Goal: Transaction & Acquisition: Purchase product/service

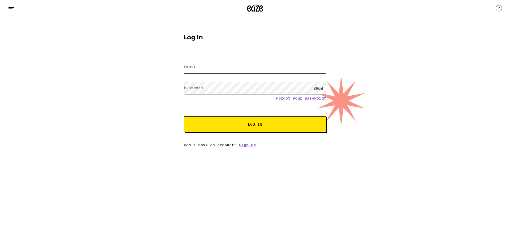
click at [254, 71] on input "Email" at bounding box center [255, 67] width 142 height 12
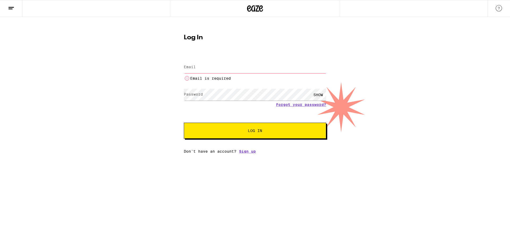
type input "[EMAIL_ADDRESS][DOMAIN_NAME]"
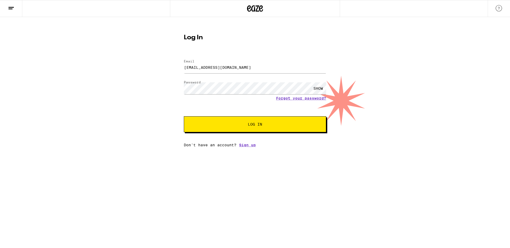
click at [257, 129] on button "Log In" at bounding box center [255, 124] width 142 height 16
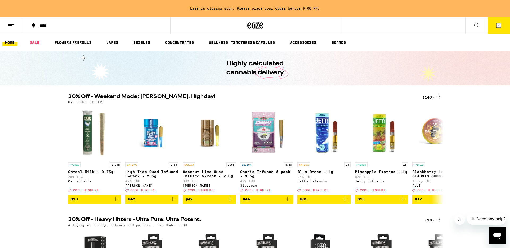
click at [500, 26] on icon at bounding box center [498, 25] width 5 height 5
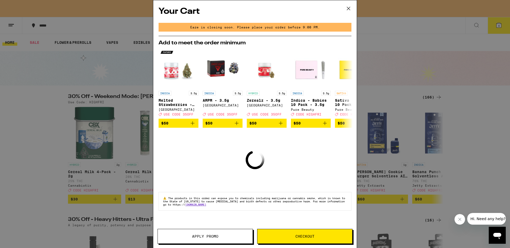
click at [292, 236] on span "Checkout" at bounding box center [304, 237] width 95 height 4
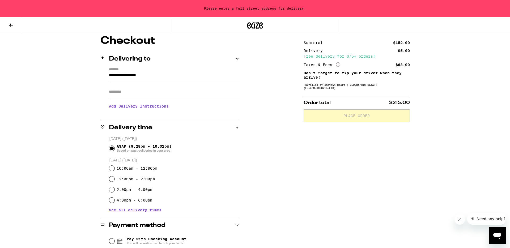
scroll to position [47, 0]
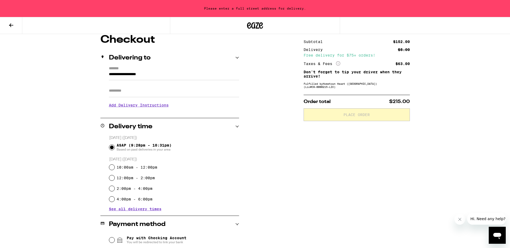
click at [146, 77] on input "**********" at bounding box center [174, 75] width 130 height 9
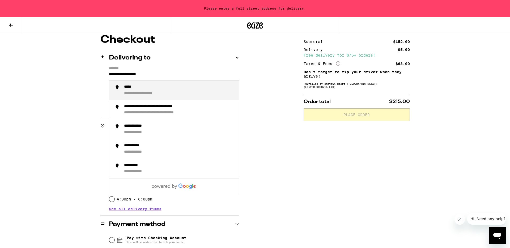
click at [146, 77] on input "**********" at bounding box center [174, 75] width 130 height 9
click at [152, 90] on div "**********" at bounding box center [147, 87] width 46 height 5
type input "**********"
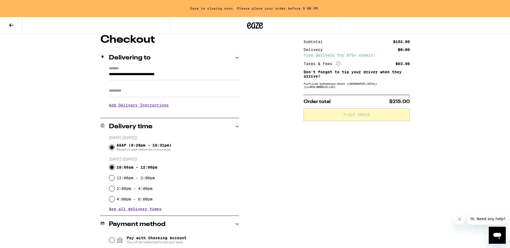
click at [112, 168] on input "10:00am - 12:00pm" at bounding box center [111, 167] width 5 height 5
radio input "true"
click at [112, 147] on input "ASAP (9:28pm - 10:31pm) Based on past deliveries in your area" at bounding box center [111, 147] width 5 height 5
radio input "true"
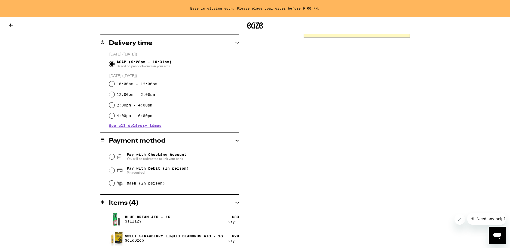
scroll to position [132, 0]
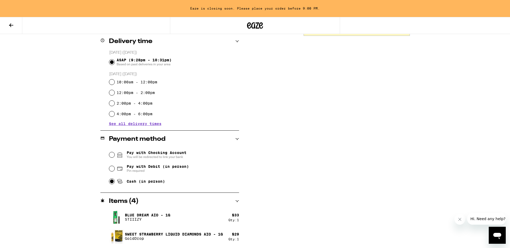
click at [113, 182] on input "Cash (in person)" at bounding box center [111, 181] width 5 height 5
radio input "true"
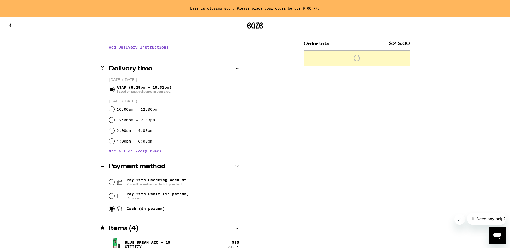
scroll to position [0, 0]
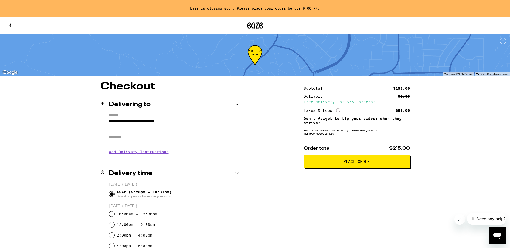
click at [342, 165] on button "Place Order" at bounding box center [357, 161] width 106 height 13
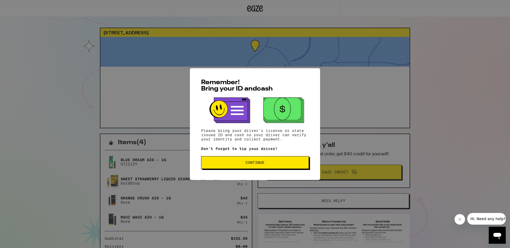
click at [233, 162] on span "Continue" at bounding box center [255, 163] width 99 height 4
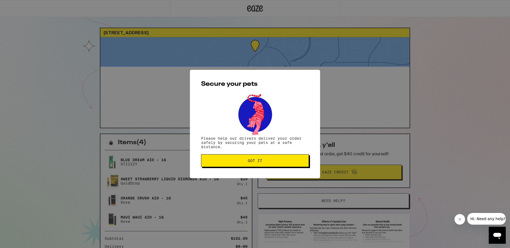
click at [233, 162] on span "Got it" at bounding box center [255, 161] width 99 height 4
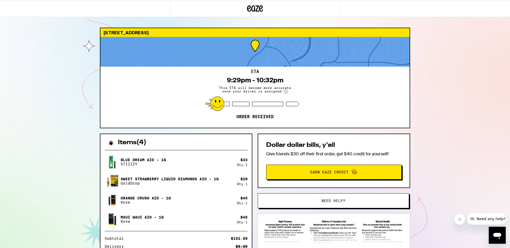
scroll to position [57, 0]
